Goal: Task Accomplishment & Management: Complete application form

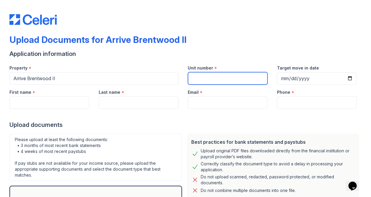
click at [219, 77] on input "Unit number" at bounding box center [228, 78] width 80 height 12
type input "4203"
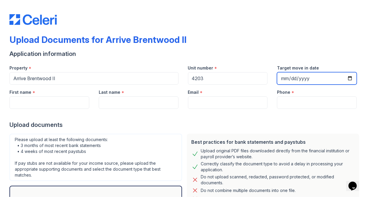
click at [345, 75] on input "Target move in date" at bounding box center [317, 78] width 80 height 12
type input "[DATE]"
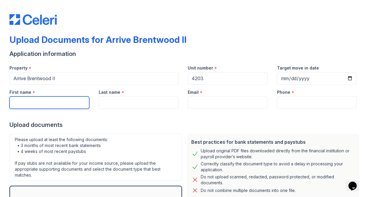
click at [45, 107] on input "First name" at bounding box center [49, 102] width 80 height 12
type input "Alyssa"
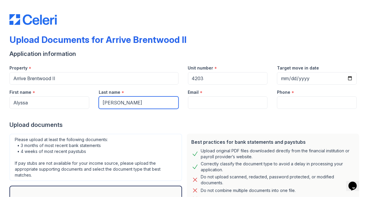
type input "[PERSON_NAME]"
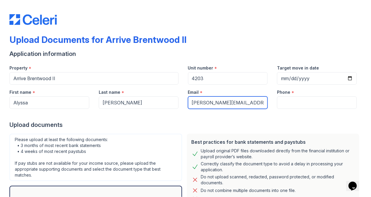
type input "[PERSON_NAME][EMAIL_ADDRESS][DOMAIN_NAME]"
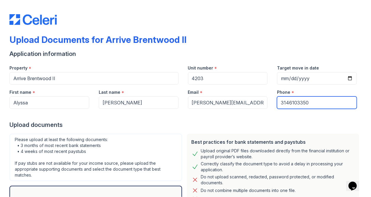
type input "3146103350"
drag, startPoint x: 83, startPoint y: 122, endPoint x: 76, endPoint y: 128, distance: 9.9
click at [83, 122] on div "Upload documents" at bounding box center [185, 125] width 352 height 8
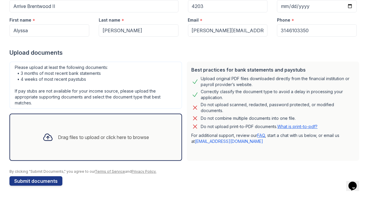
scroll to position [72, 0]
click at [90, 128] on div "Drag files to upload or click here to browse" at bounding box center [96, 137] width 116 height 20
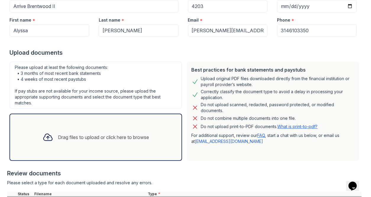
scroll to position [126, 0]
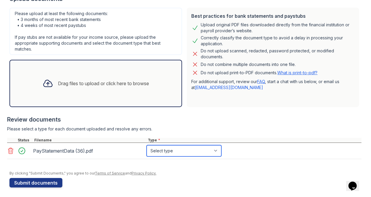
click at [169, 150] on select "Select type Paystub Bank Statement Offer Letter Tax Documents Benefit Award Let…" at bounding box center [184, 150] width 75 height 11
select select "paystub"
click at [147, 145] on select "Select type Paystub Bank Statement Offer Letter Tax Documents Benefit Award Let…" at bounding box center [184, 150] width 75 height 11
click at [69, 93] on div "Drag files to upload or click here to browse" at bounding box center [95, 83] width 173 height 47
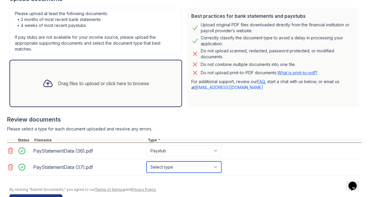
click at [160, 166] on select "Select type Paystub Bank Statement Offer Letter Tax Documents Benefit Award Let…" at bounding box center [184, 166] width 75 height 11
select select "paystub"
click at [147, 161] on select "Select type Paystub Bank Statement Offer Letter Tax Documents Benefit Award Let…" at bounding box center [184, 166] width 75 height 11
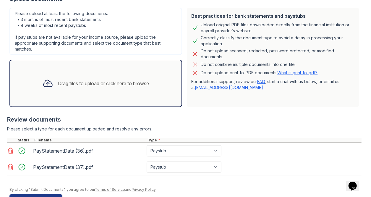
click at [102, 78] on div "Drag files to upload or click here to browse" at bounding box center [96, 83] width 116 height 20
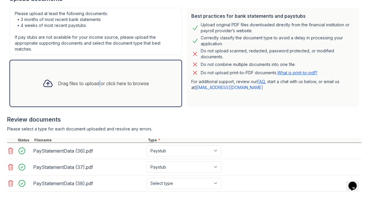
click at [97, 82] on div "Drag files to upload or click here to browse" at bounding box center [103, 83] width 91 height 7
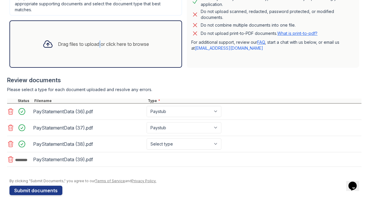
scroll to position [174, 0]
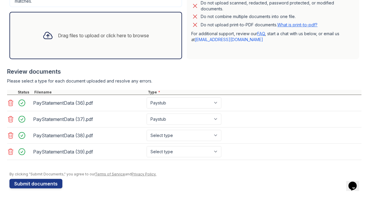
click at [169, 141] on div "PayStatementData (38).pdf Select type Paystub Bank Statement Offer Letter Tax D…" at bounding box center [184, 135] width 354 height 16
drag, startPoint x: 168, startPoint y: 139, endPoint x: 170, endPoint y: 143, distance: 4.6
click at [168, 139] on select "Select type Paystub Bank Statement Offer Letter Tax Documents Benefit Award Let…" at bounding box center [184, 135] width 75 height 11
select select "paystub"
click at [147, 130] on select "Select type Paystub Bank Statement Offer Letter Tax Documents Benefit Award Let…" at bounding box center [184, 135] width 75 height 11
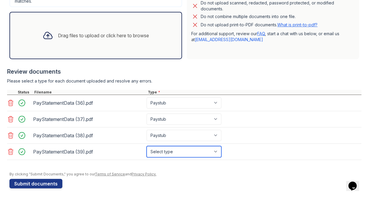
drag, startPoint x: 164, startPoint y: 152, endPoint x: 165, endPoint y: 146, distance: 6.7
click at [164, 152] on select "Select type Paystub Bank Statement Offer Letter Tax Documents Benefit Award Let…" at bounding box center [184, 151] width 75 height 11
select select "paystub"
click at [147, 146] on select "Select type Paystub Bank Statement Offer Letter Tax Documents Benefit Award Let…" at bounding box center [184, 151] width 75 height 11
click at [217, 79] on div "Please select a type for each document uploaded and resolve any errors." at bounding box center [184, 81] width 354 height 6
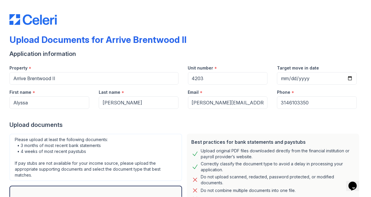
scroll to position [89, 0]
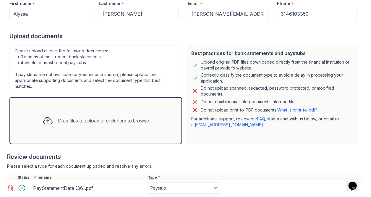
click at [58, 118] on div "Drag files to upload or click here to browse" at bounding box center [103, 120] width 91 height 7
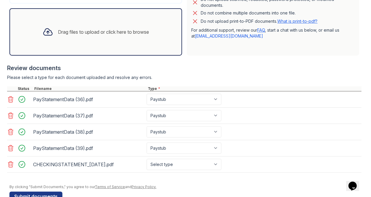
scroll to position [191, 0]
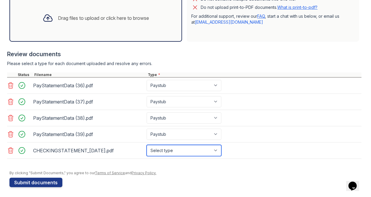
drag, startPoint x: 169, startPoint y: 147, endPoint x: 174, endPoint y: 146, distance: 5.2
click at [169, 147] on select "Select type Paystub Bank Statement Offer Letter Tax Documents Benefit Award Let…" at bounding box center [184, 150] width 75 height 11
select select "bank_statement"
click at [147, 145] on select "Select type Paystub Bank Statement Offer Letter Tax Documents Benefit Award Let…" at bounding box center [184, 150] width 75 height 11
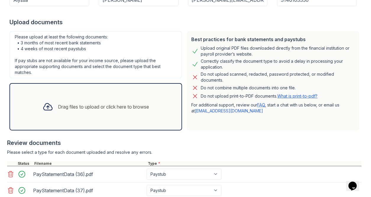
click at [96, 116] on div "Drag files to upload or click here to browse" at bounding box center [96, 107] width 116 height 20
click at [86, 100] on div "Drag files to upload or click here to browse" at bounding box center [96, 107] width 116 height 20
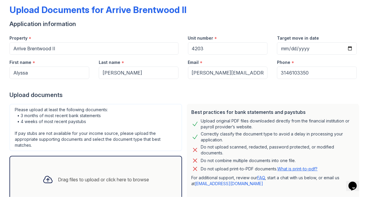
scroll to position [207, 0]
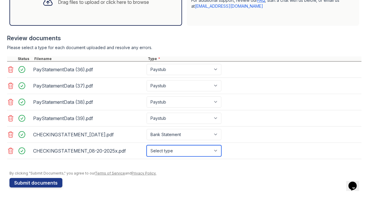
click at [179, 151] on select "Select type Paystub Bank Statement Offer Letter Tax Documents Benefit Award Let…" at bounding box center [184, 150] width 75 height 11
select select "bank_statement"
click at [147, 145] on select "Select type Paystub Bank Statement Offer Letter Tax Documents Benefit Award Let…" at bounding box center [184, 150] width 75 height 11
click at [126, 11] on div "Drag files to upload or click here to browse" at bounding box center [96, 2] width 116 height 20
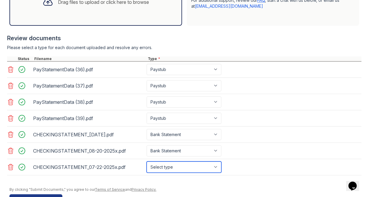
click at [169, 167] on select "Select type Paystub Bank Statement Offer Letter Tax Documents Benefit Award Let…" at bounding box center [184, 166] width 75 height 11
select select "bank_statement"
click at [147, 161] on select "Select type Paystub Bank Statement Offer Letter Tax Documents Benefit Award Let…" at bounding box center [184, 166] width 75 height 11
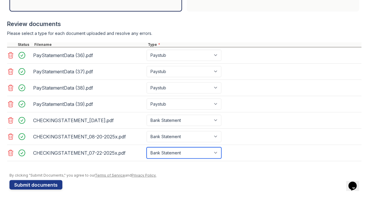
scroll to position [223, 0]
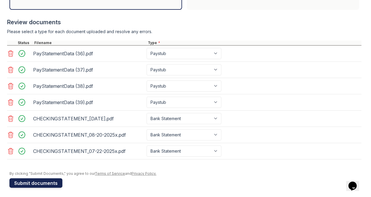
click at [34, 180] on button "Submit documents" at bounding box center [35, 182] width 53 height 9
